Goal: Find specific page/section: Find specific page/section

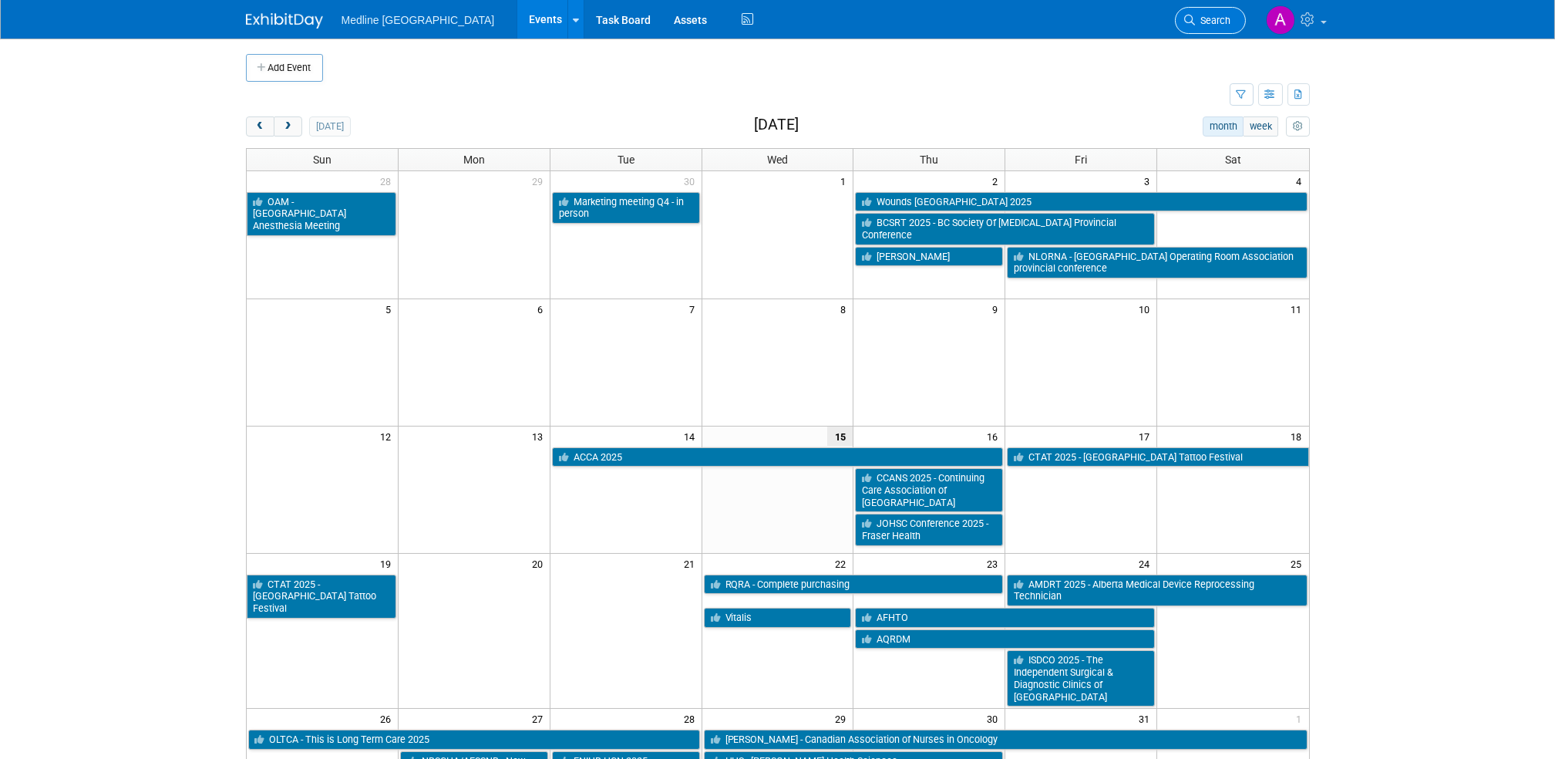
click at [1157, 8] on link "Search" at bounding box center [1210, 20] width 71 height 27
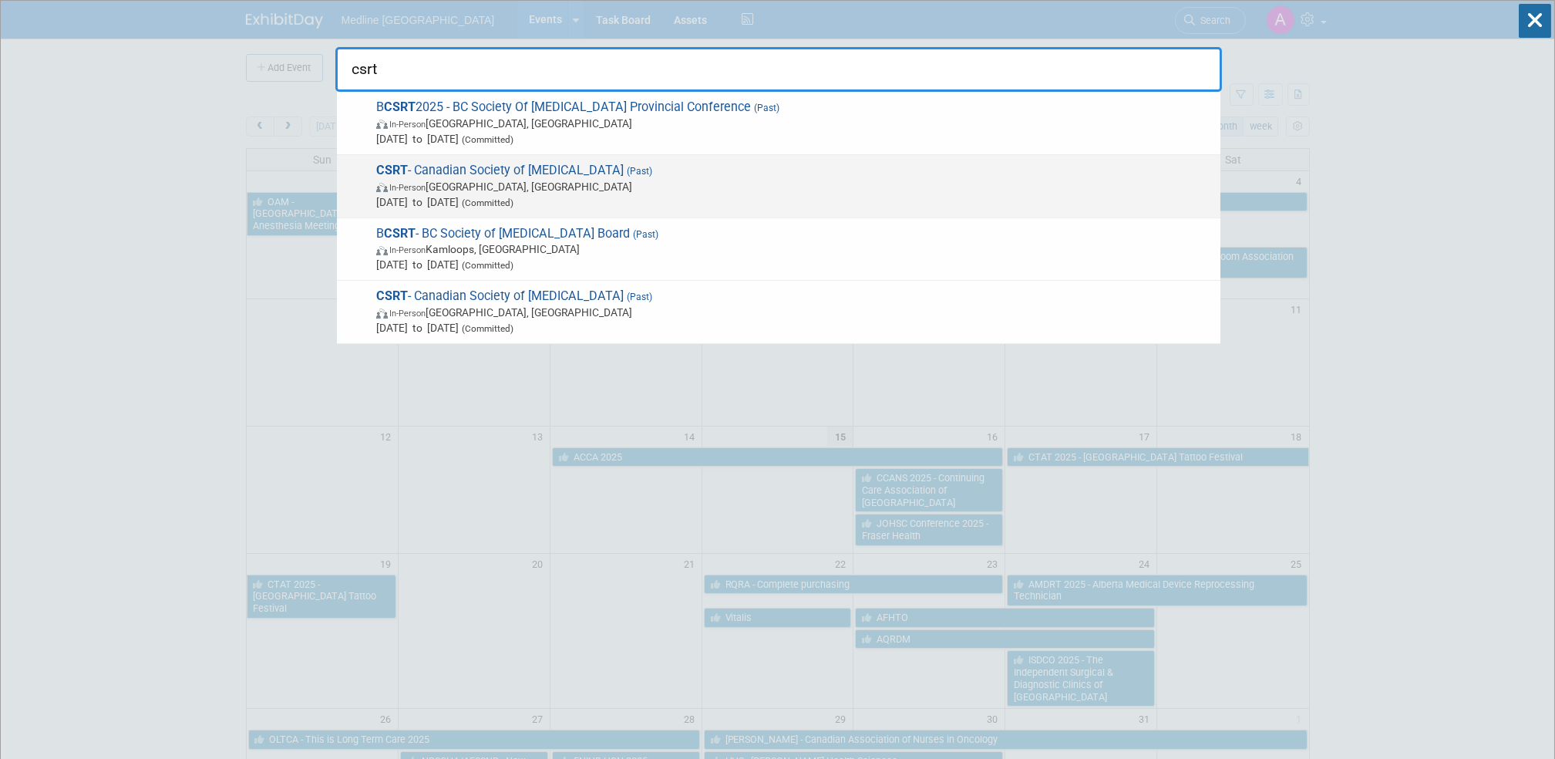
type input "csrt"
click at [551, 171] on span "CSRT - Canadian Society of Respiratory Therapists (Past) In-Person Ottawa, Cana…" at bounding box center [792, 186] width 841 height 47
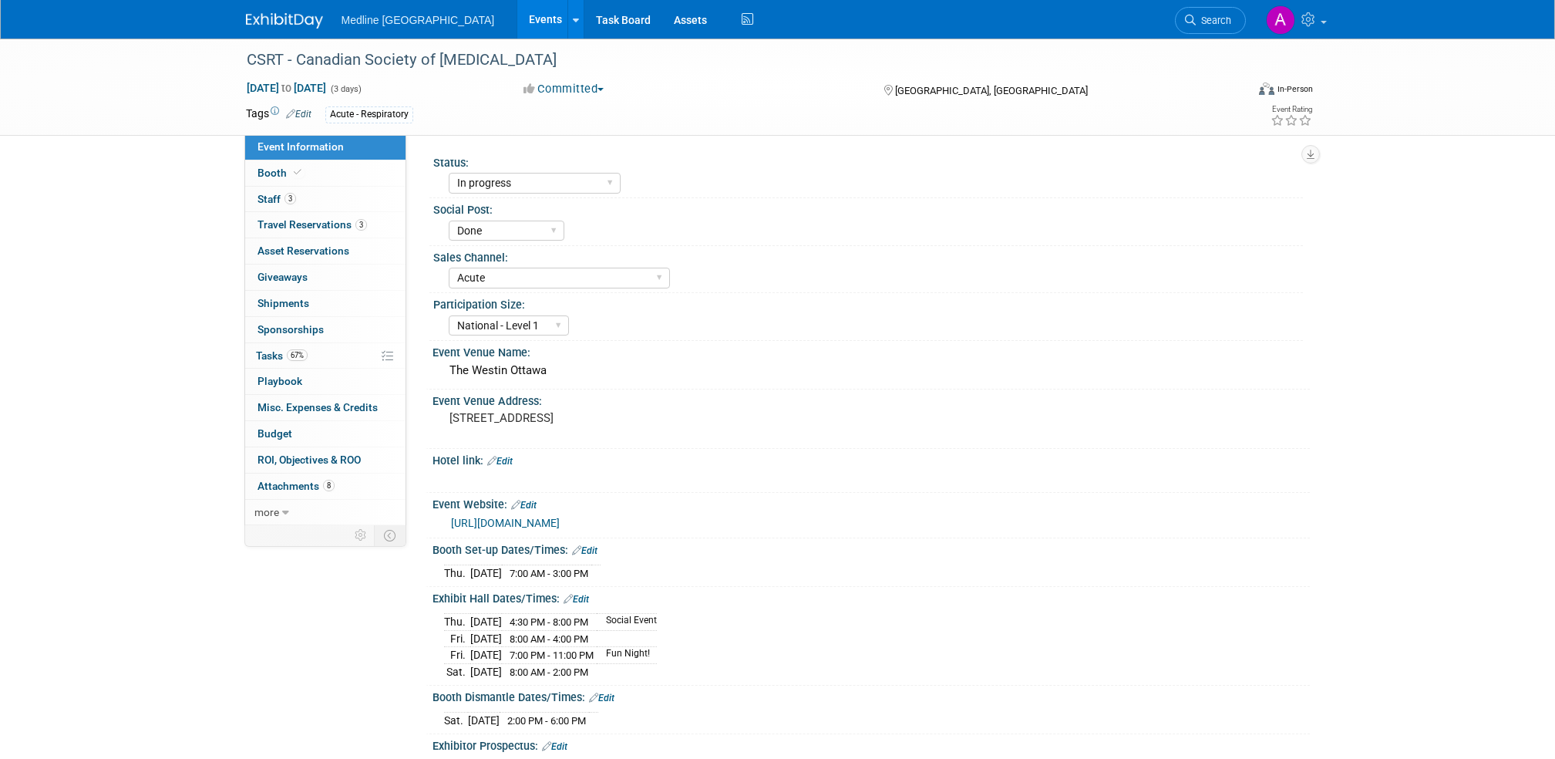
select select "In progress"
select select "Done"
select select "Acute"
select select "National - Level 1"
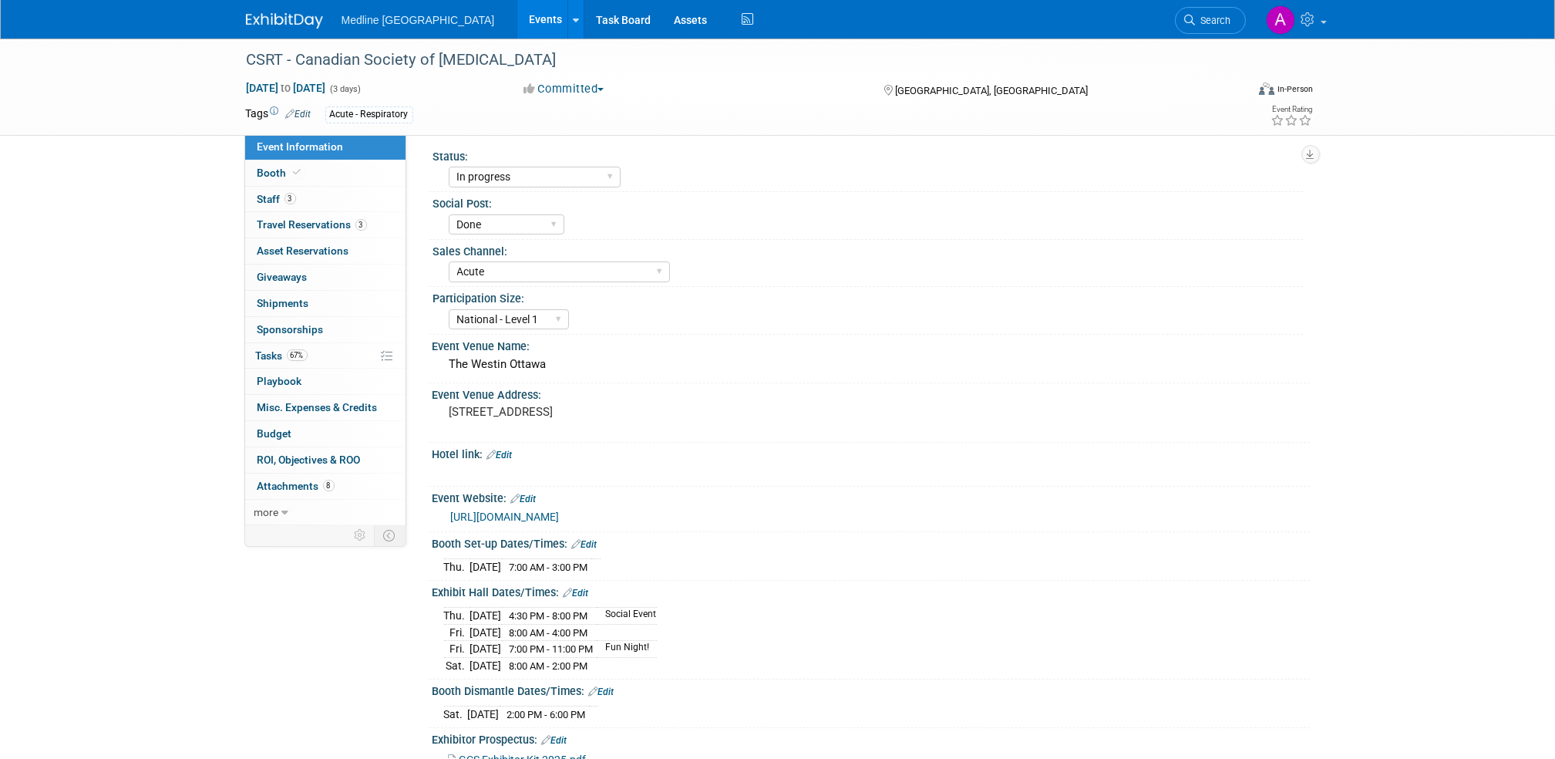
scroll to position [3, 0]
click at [1203, 15] on span "Search" at bounding box center [1213, 21] width 35 height 12
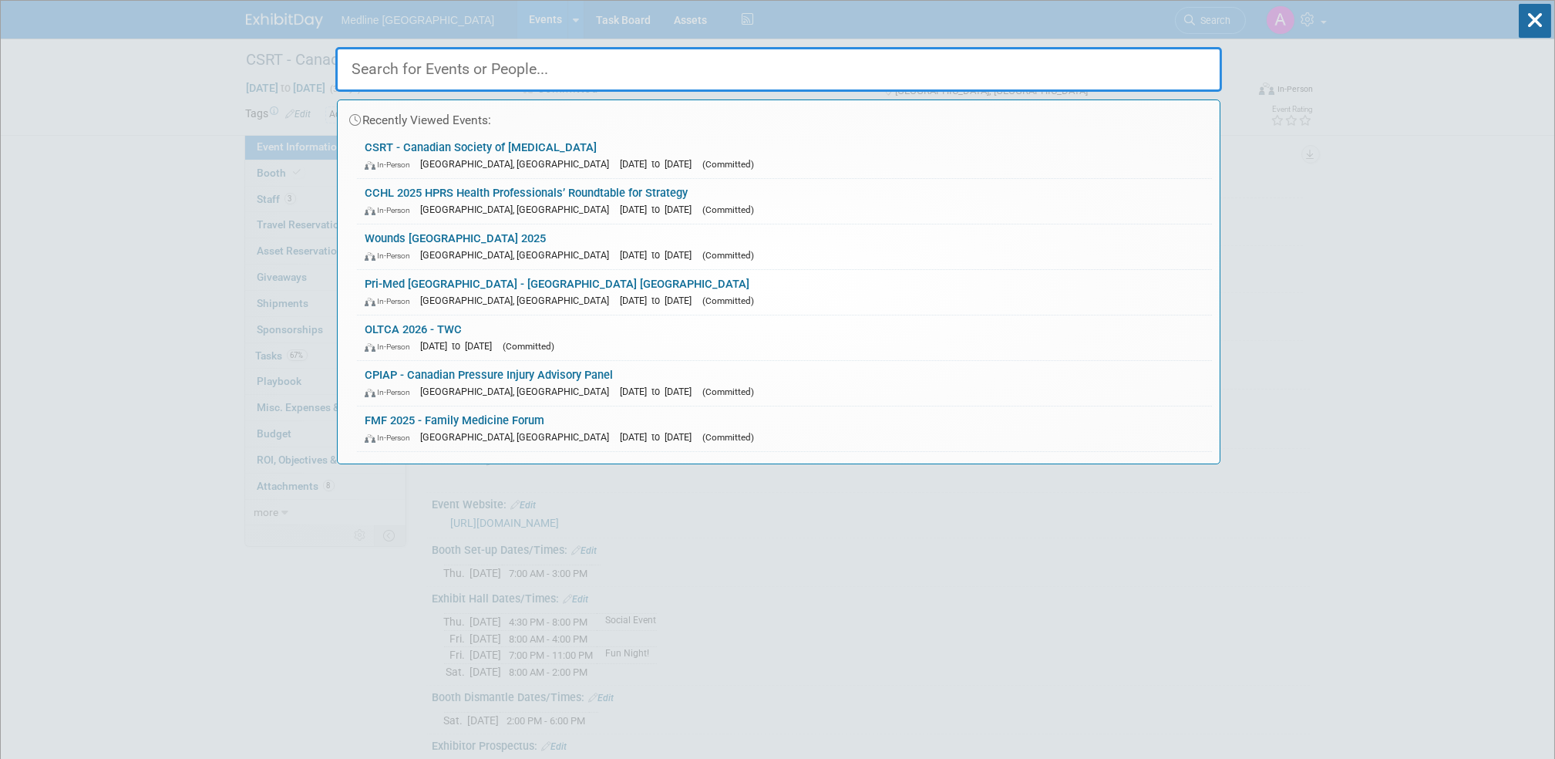
type input "S"
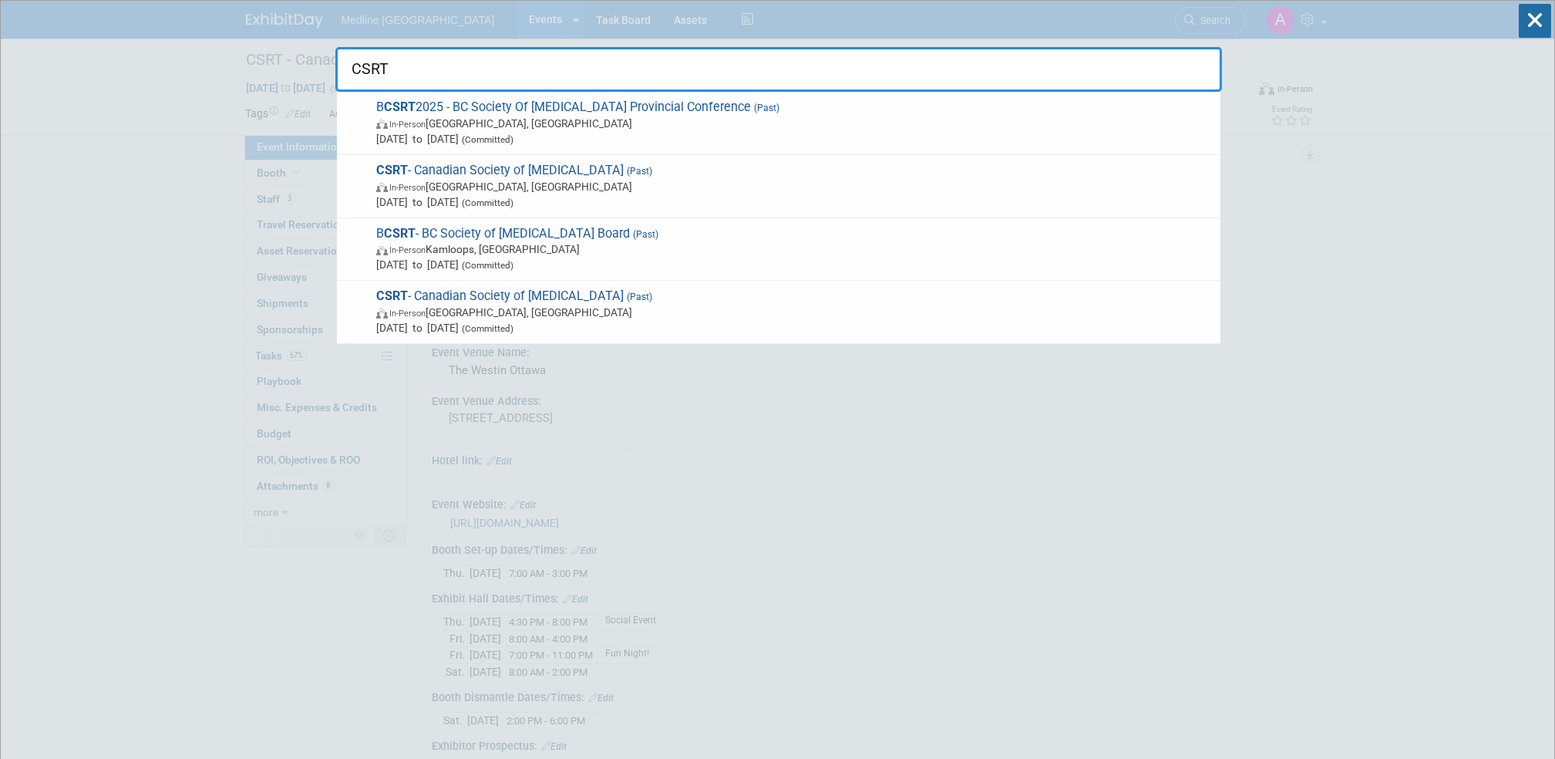
type input "CSRT"
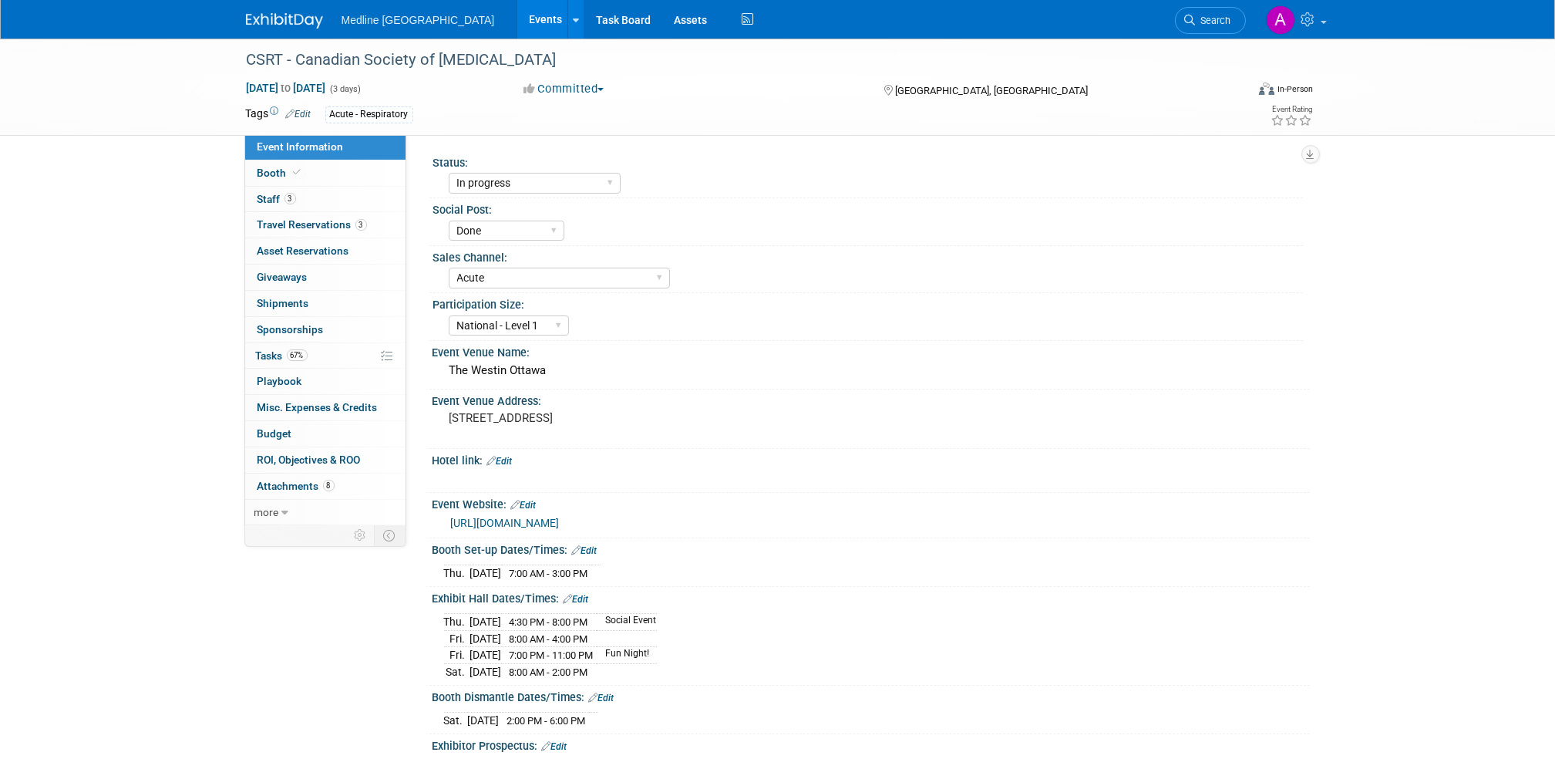
click at [271, 22] on img at bounding box center [284, 20] width 77 height 15
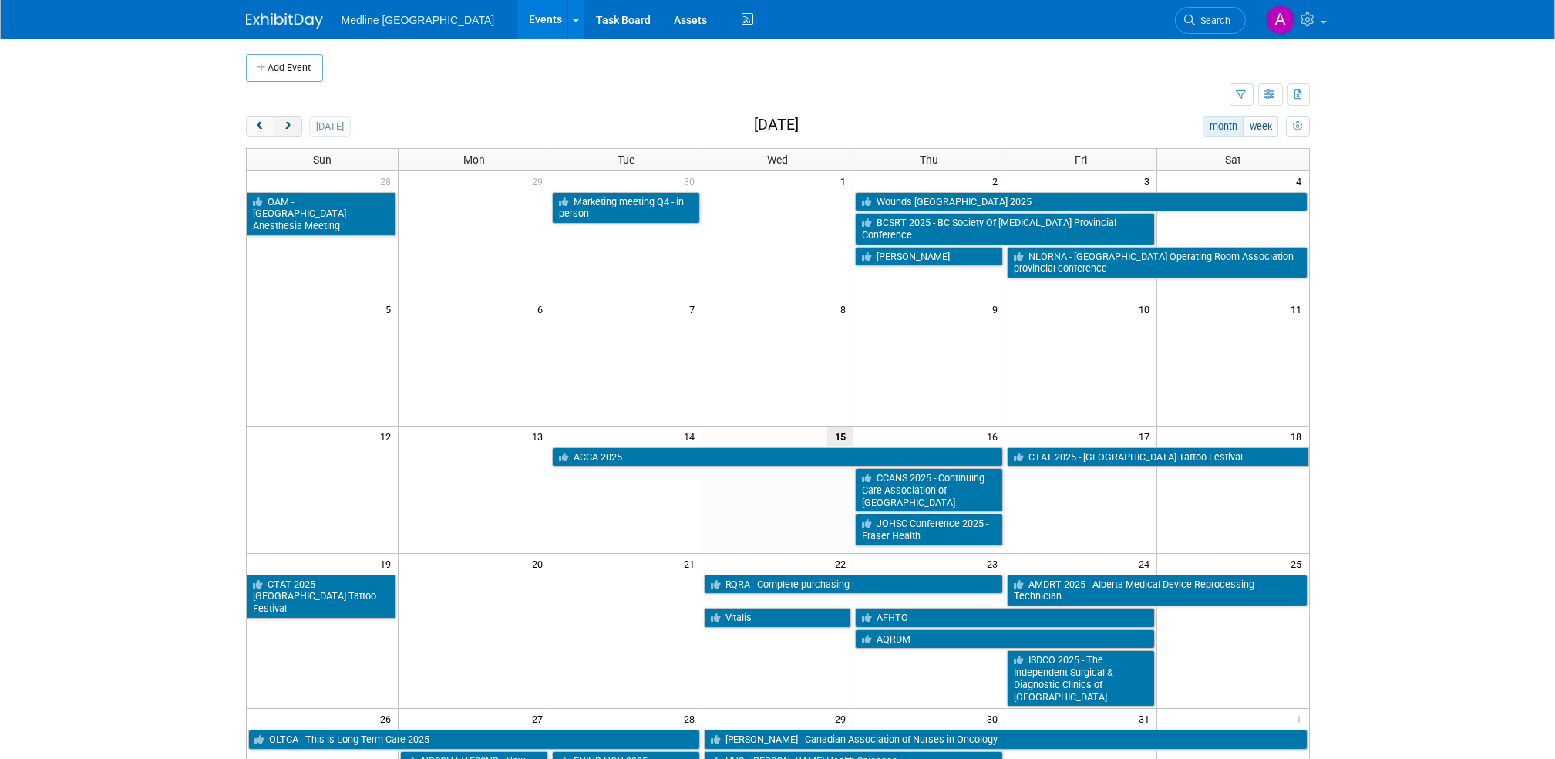
click at [290, 132] on button "next" at bounding box center [288, 126] width 29 height 20
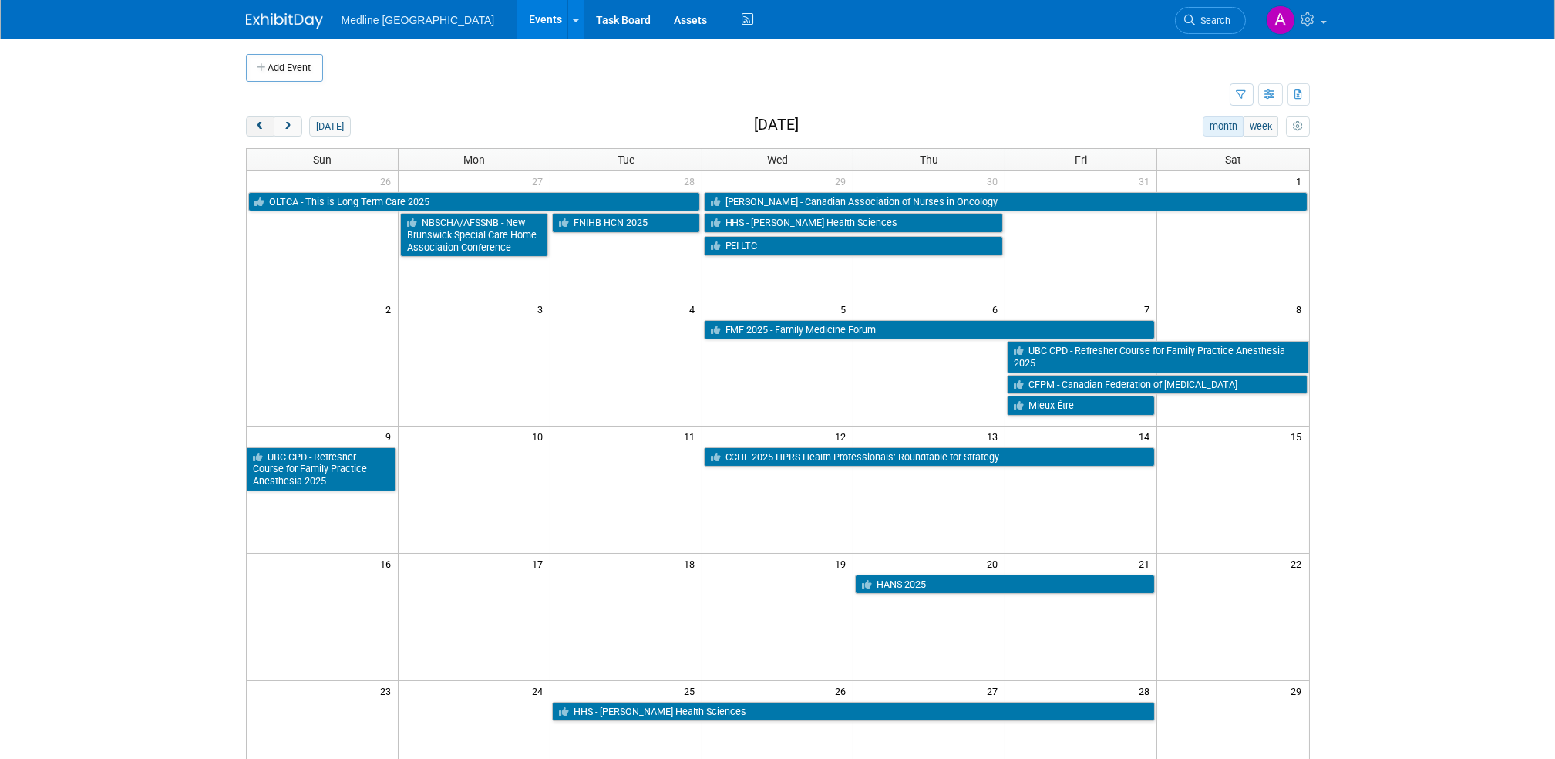
click at [259, 124] on span "prev" at bounding box center [260, 127] width 12 height 10
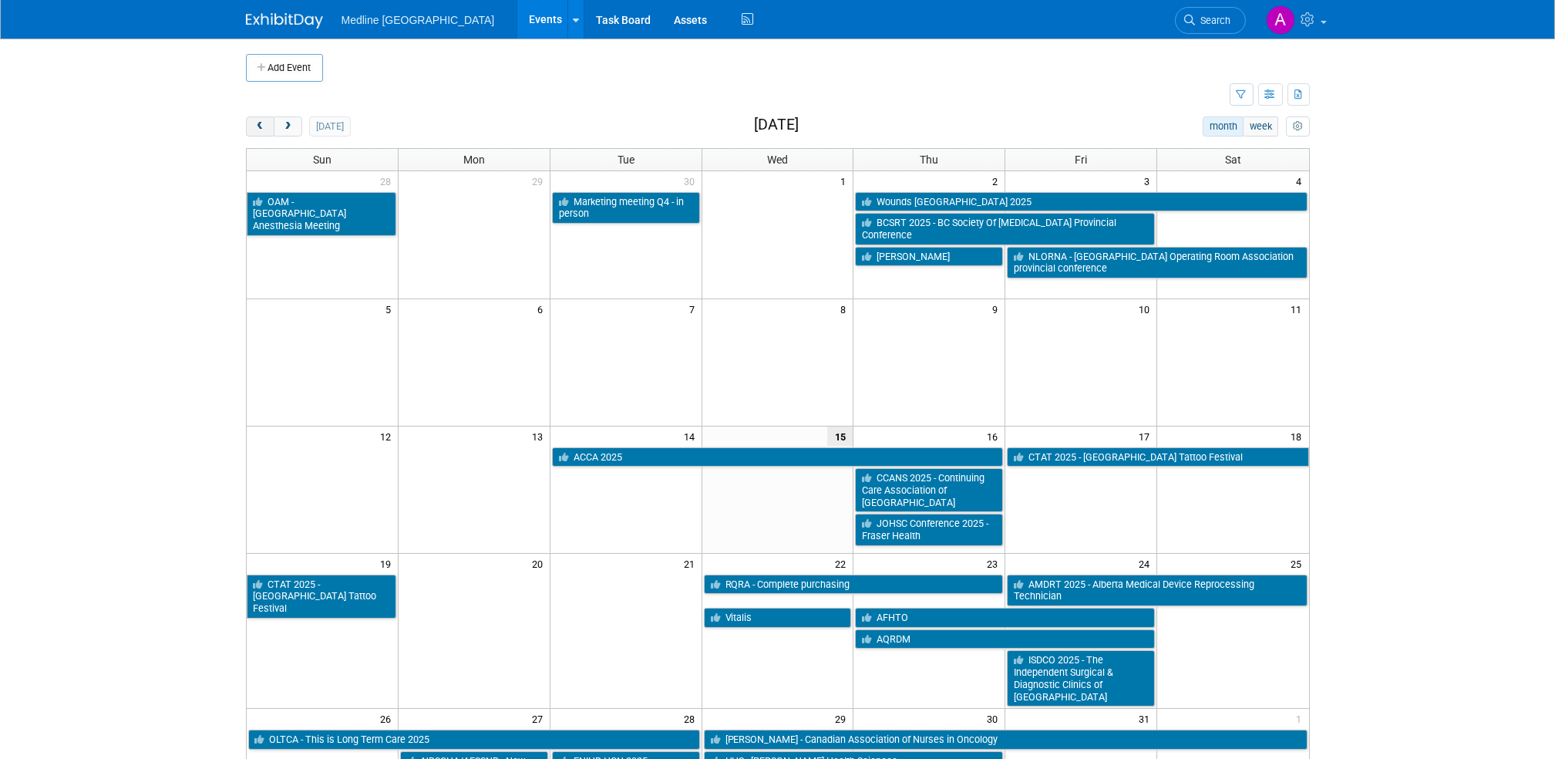
click at [259, 124] on span "prev" at bounding box center [260, 127] width 12 height 10
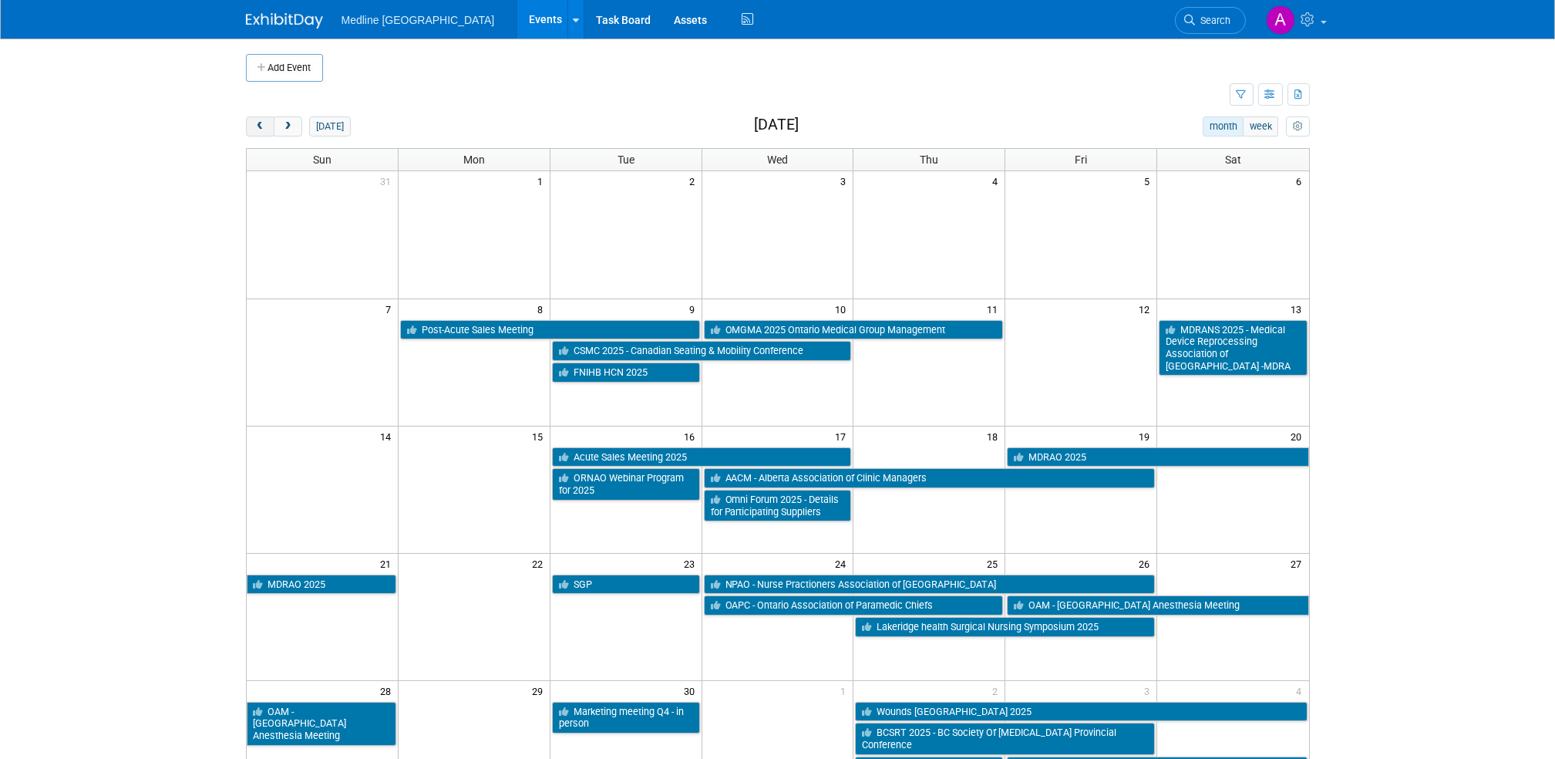
click at [259, 124] on span "prev" at bounding box center [260, 127] width 12 height 10
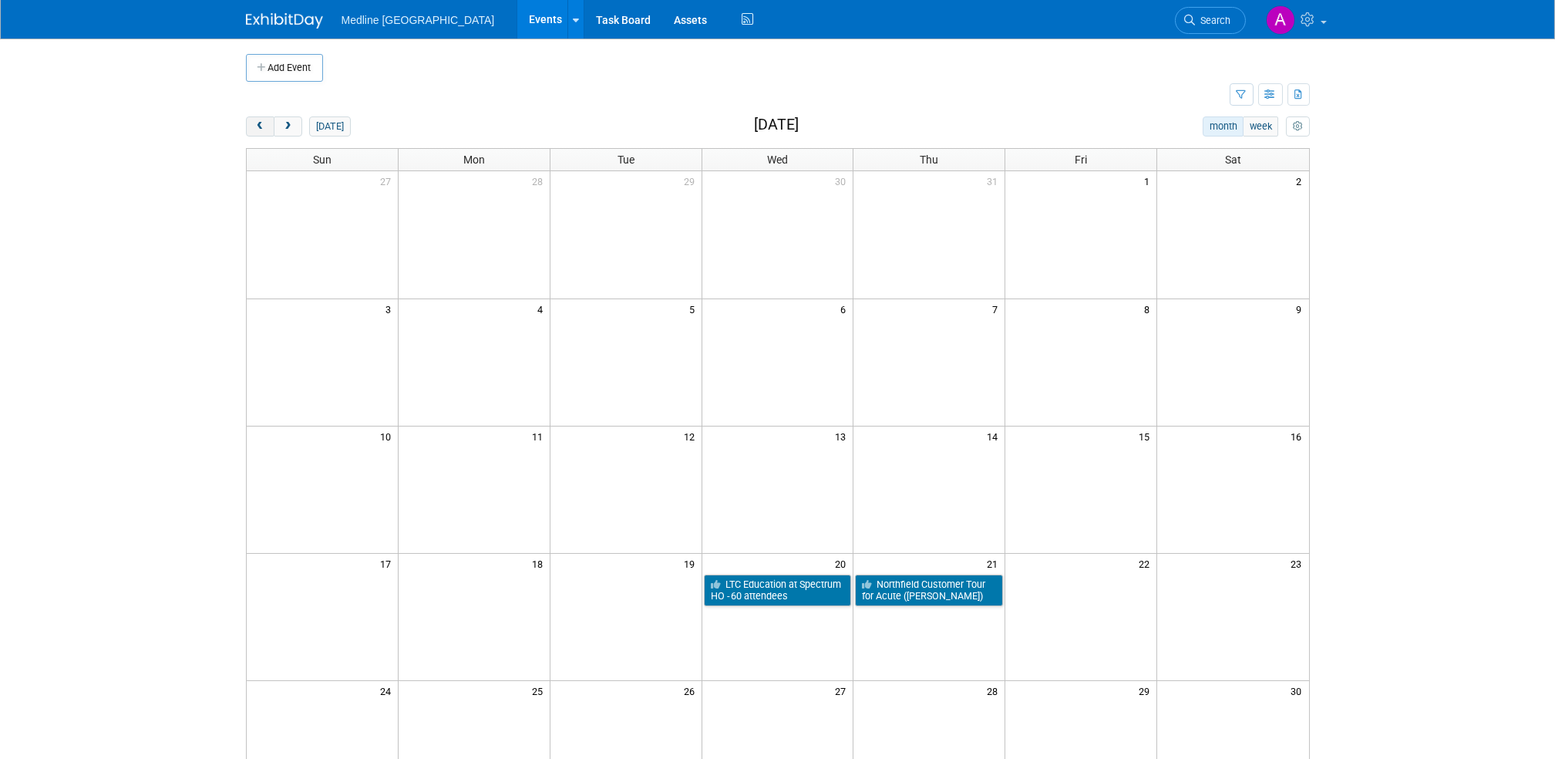
click at [259, 124] on span "prev" at bounding box center [260, 127] width 12 height 10
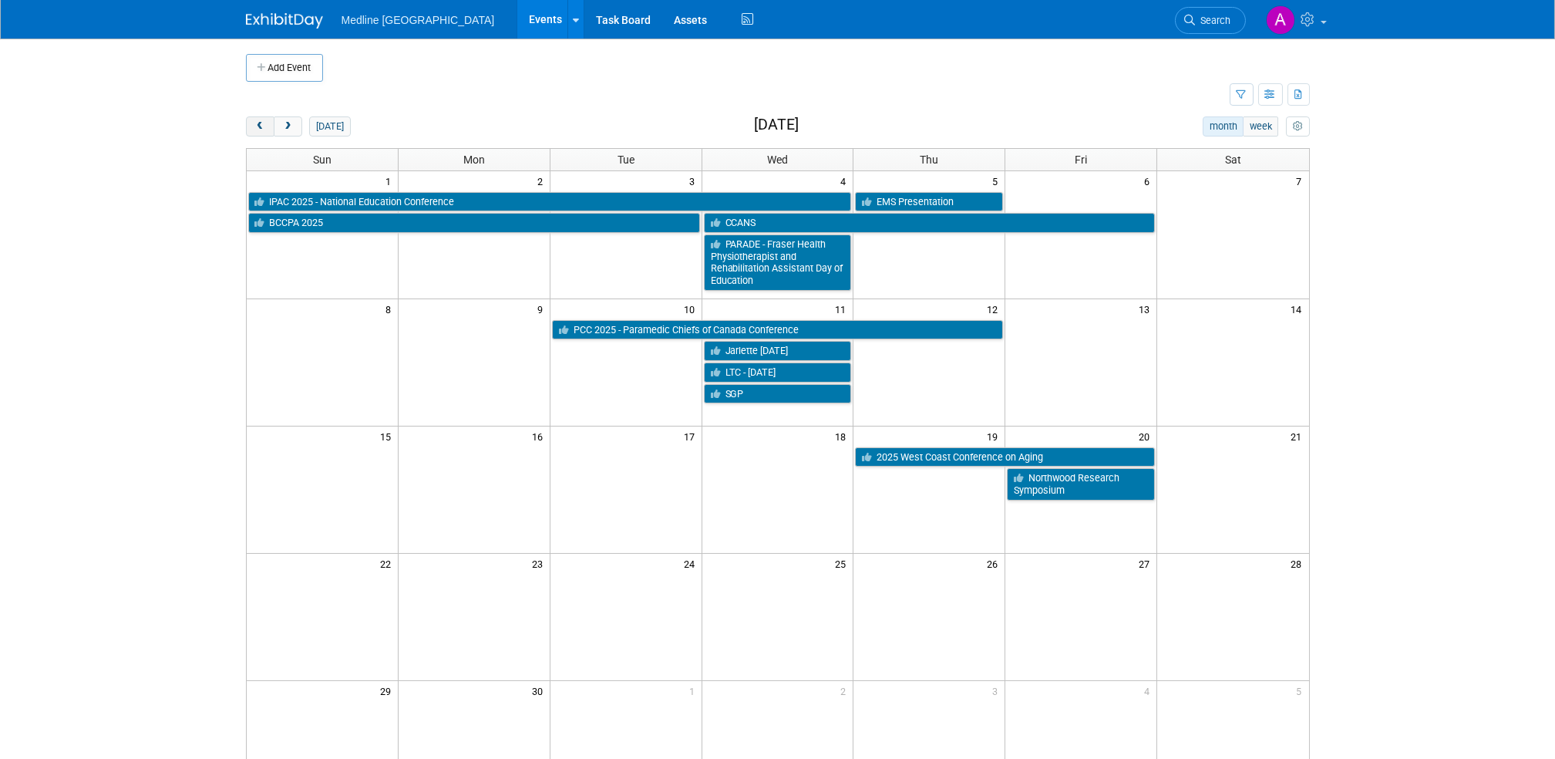
click at [259, 124] on span "prev" at bounding box center [260, 127] width 12 height 10
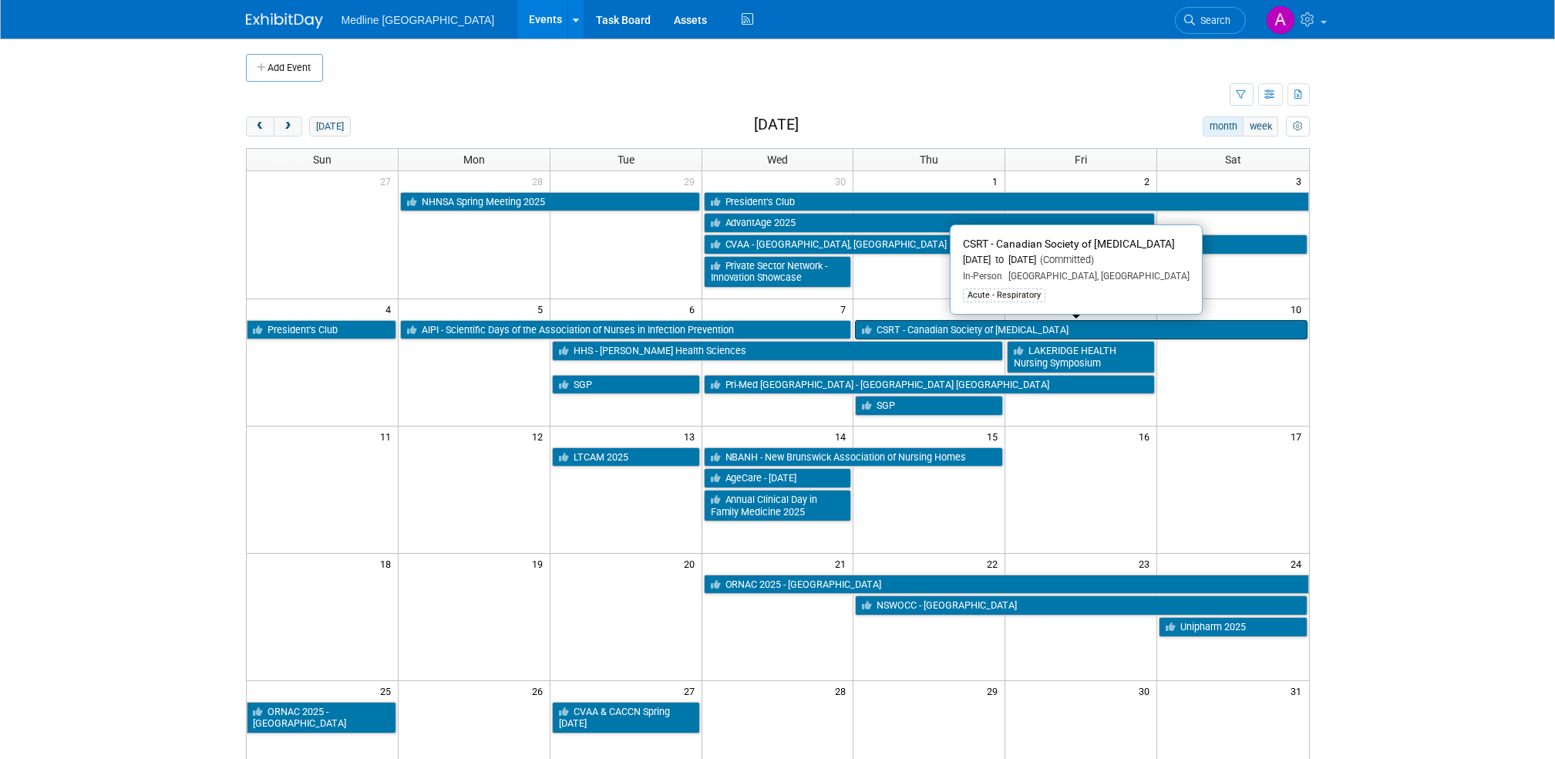
click at [987, 329] on link "CSRT - Canadian Society of [MEDICAL_DATA]" at bounding box center [1081, 330] width 452 height 20
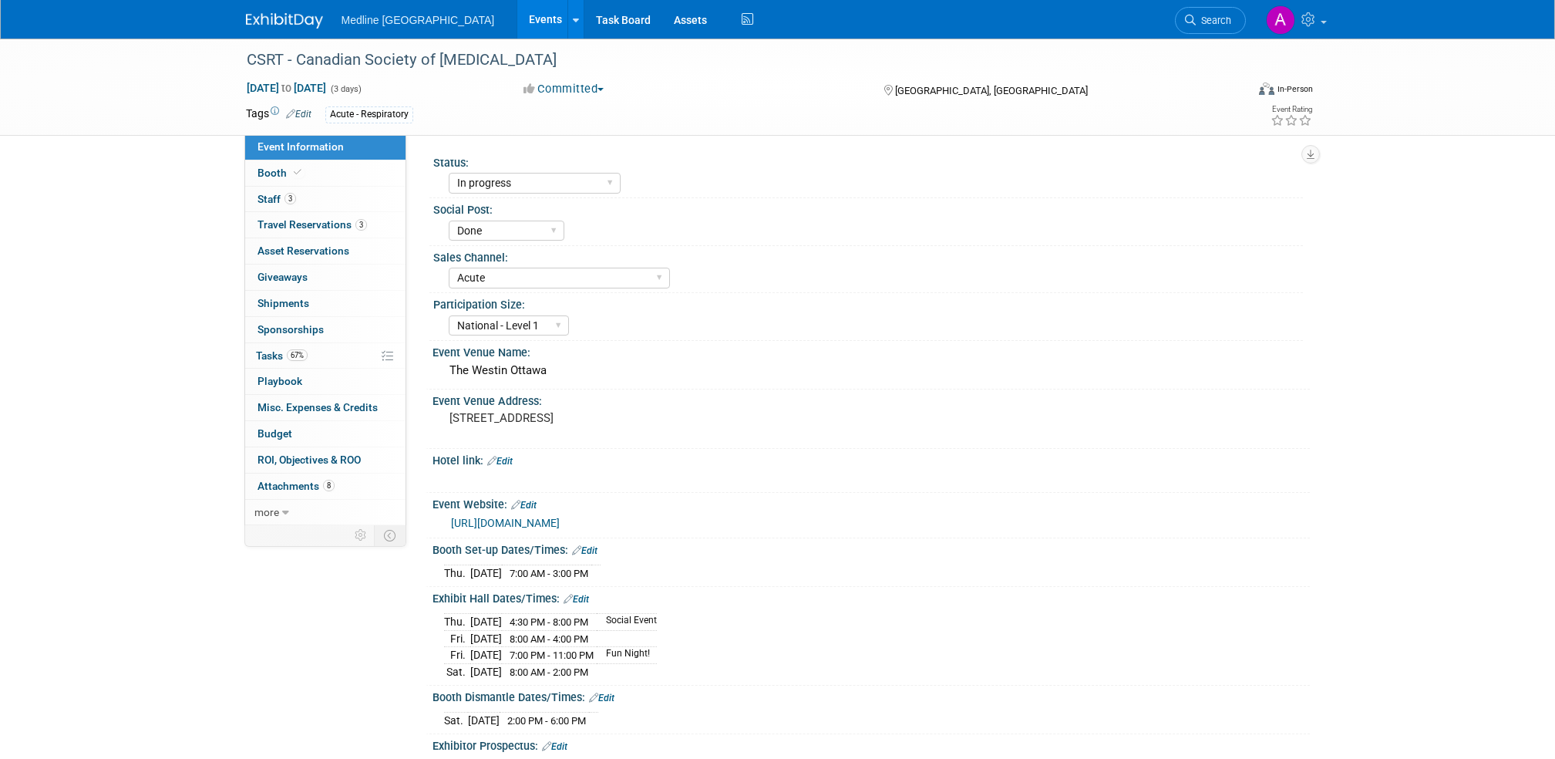
select select "In progress"
select select "Done"
select select "Acute"
select select "National - Level 1"
click at [274, 187] on link "3 Staff 3" at bounding box center [325, 199] width 160 height 25
